Goal: Use online tool/utility: Use online tool/utility

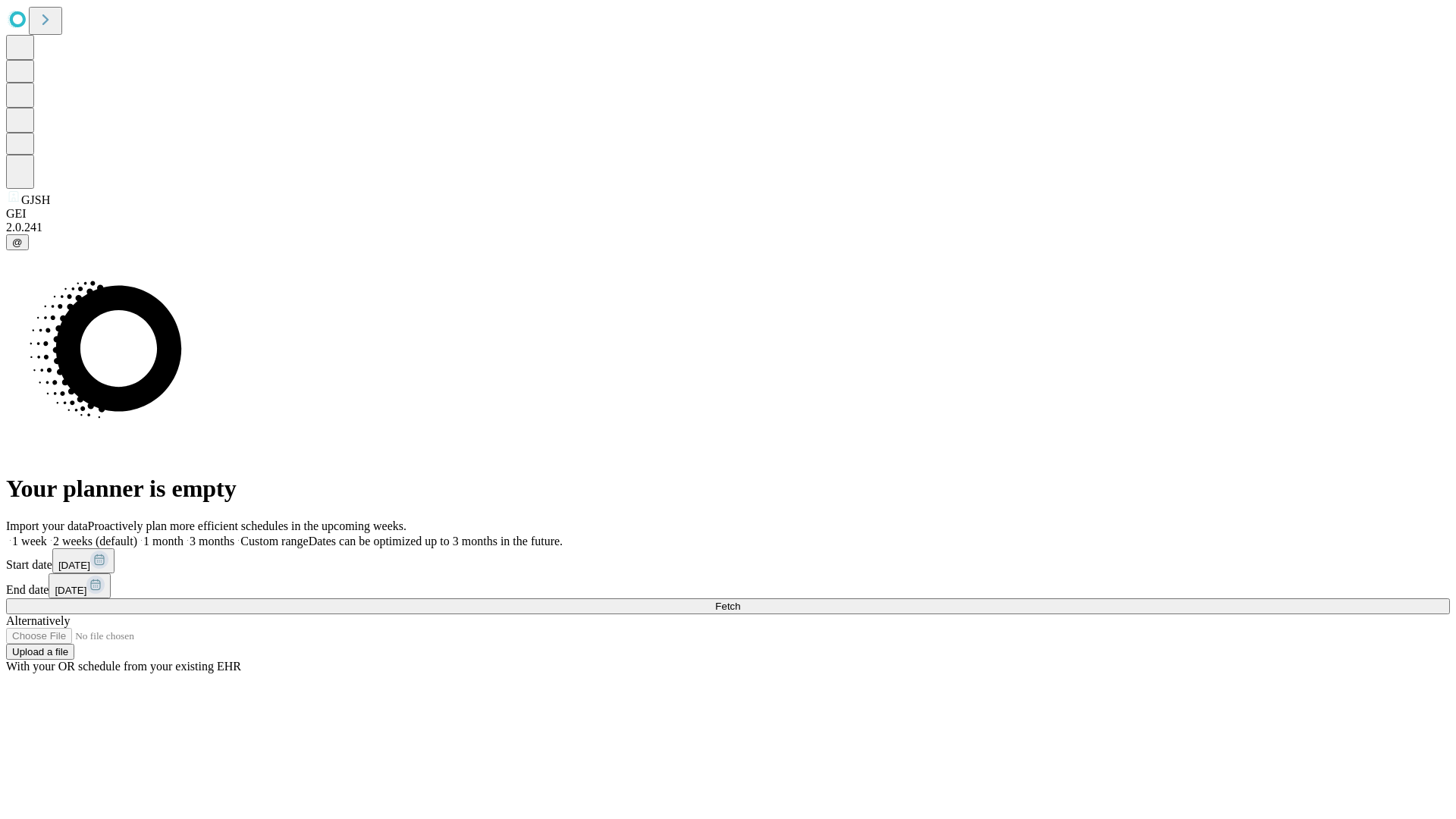
click at [740, 600] on span "Fetch" at bounding box center [727, 606] width 25 height 11
